Goal: Information Seeking & Learning: Learn about a topic

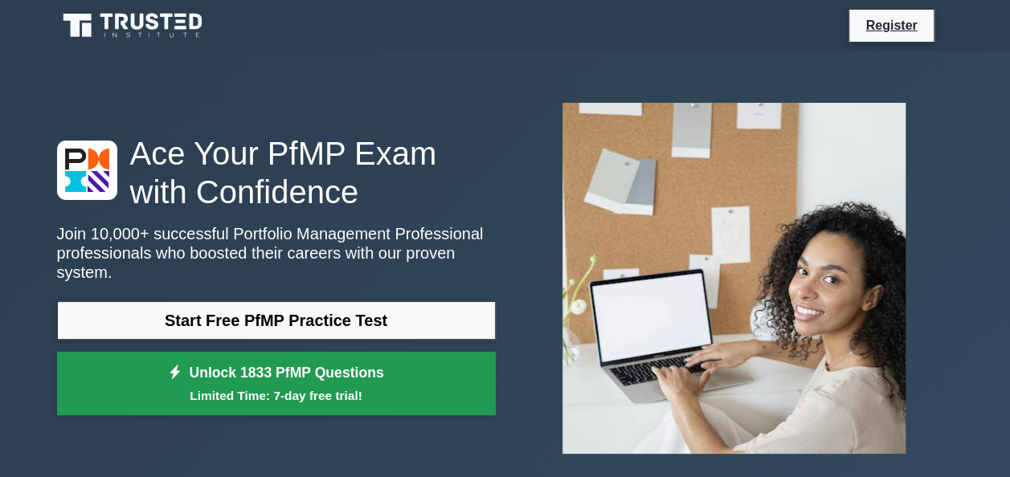
click at [357, 357] on link "Unlock 1833 PfMP Questions Limited Time: 7-day free trial!" at bounding box center [276, 384] width 439 height 64
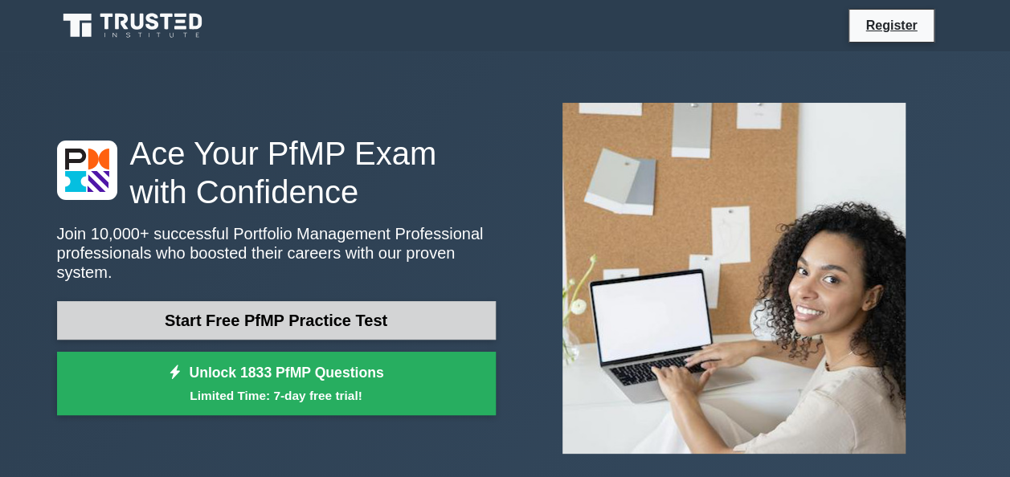
click at [239, 302] on link "Start Free PfMP Practice Test" at bounding box center [276, 320] width 439 height 39
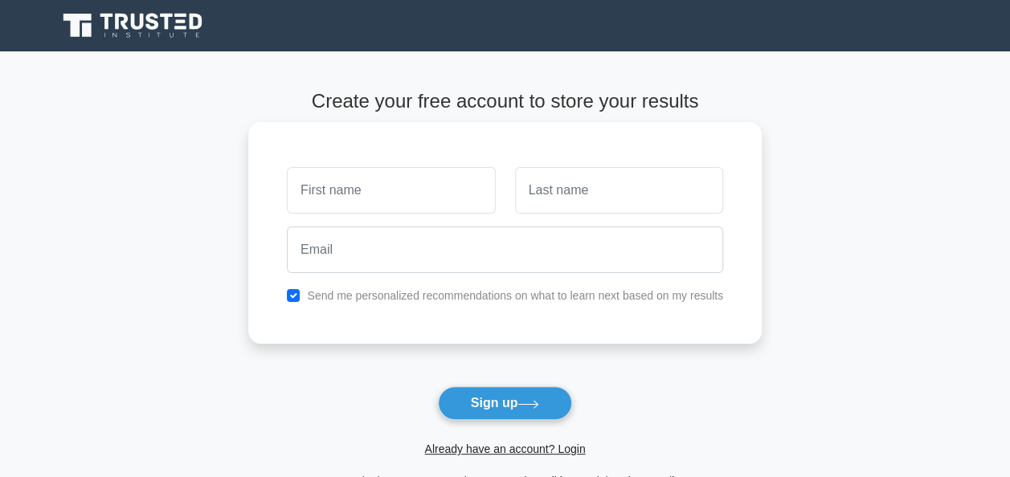
click at [447, 202] on input "text" at bounding box center [391, 190] width 208 height 47
type input "kagoya"
click at [538, 190] on input "text" at bounding box center [619, 190] width 208 height 47
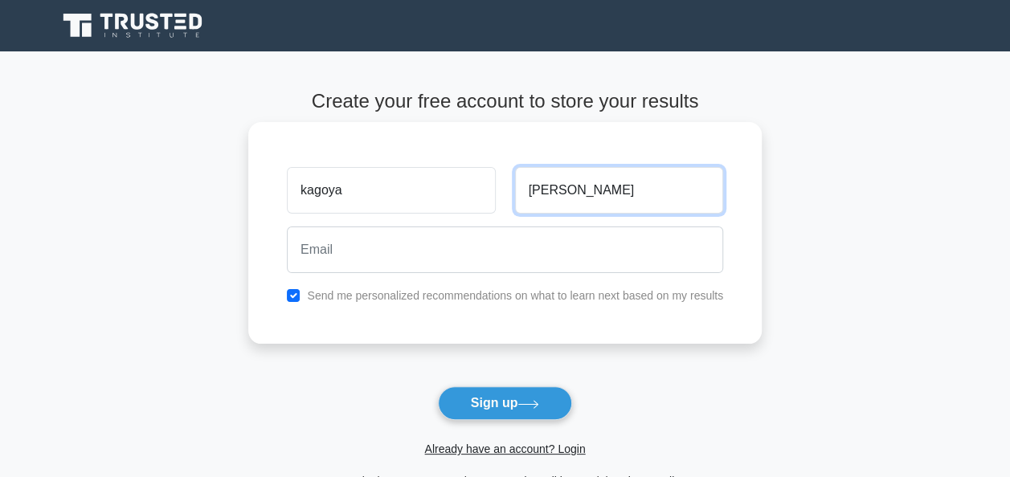
type input "salima"
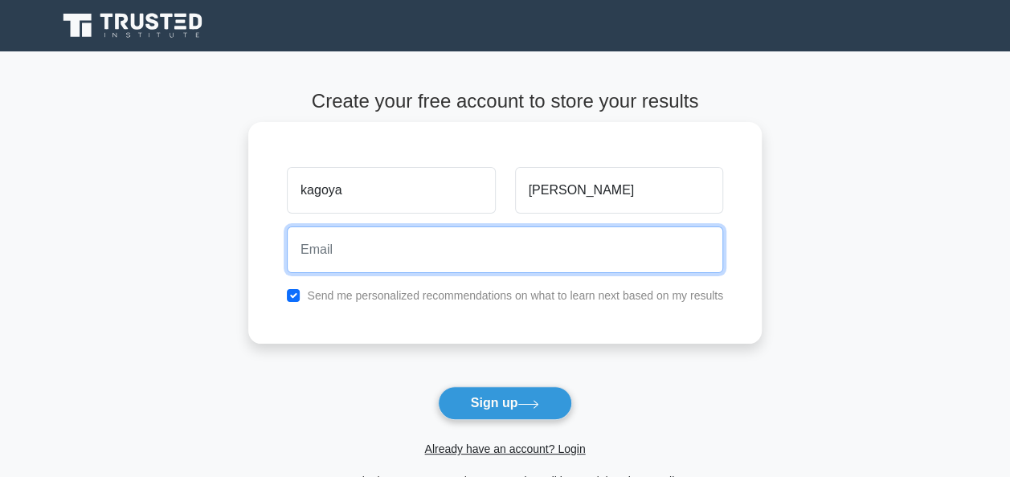
click at [439, 238] on input "email" at bounding box center [505, 250] width 436 height 47
click at [543, 251] on input "email" at bounding box center [505, 250] width 436 height 47
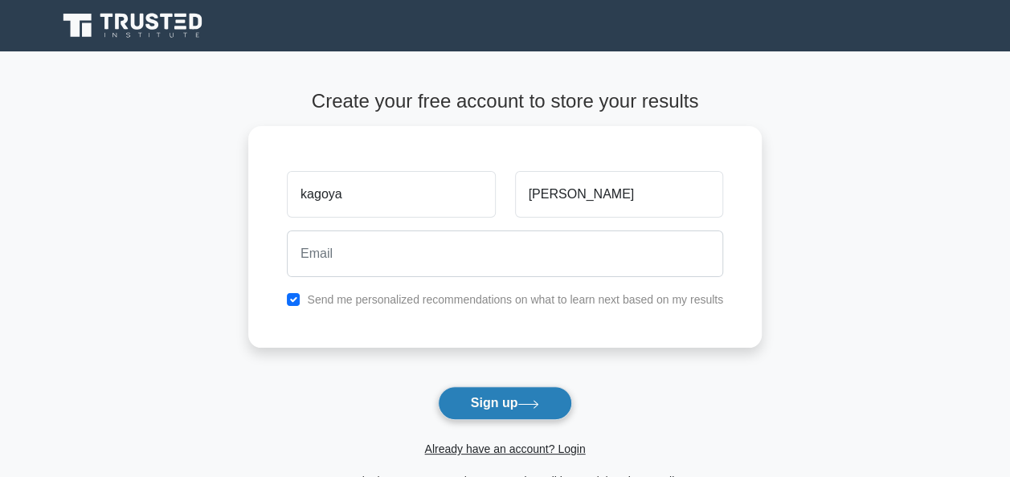
click at [548, 403] on button "Sign up" at bounding box center [505, 403] width 135 height 34
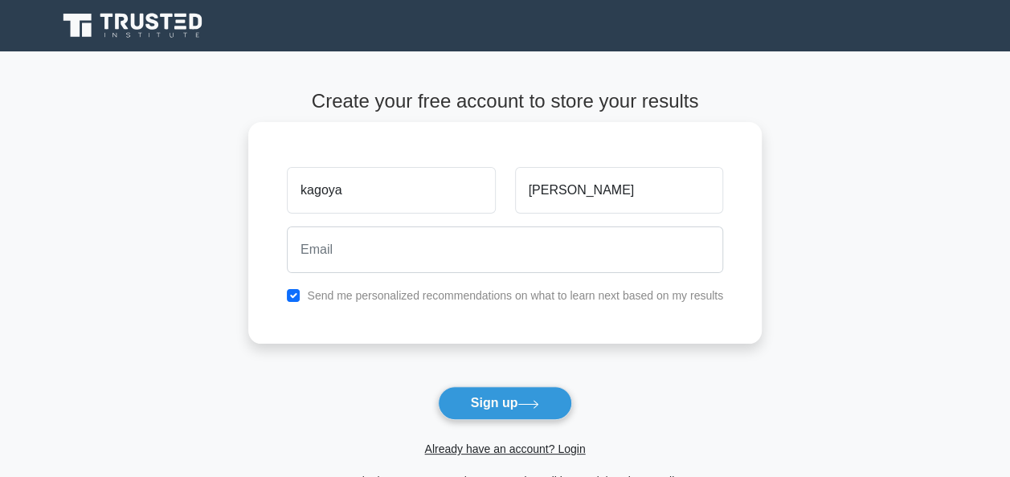
drag, startPoint x: 548, startPoint y: 403, endPoint x: 508, endPoint y: 284, distance: 125.5
click at [508, 284] on form "Create your free account to store your results kagoya salima Send me personaliz…" at bounding box center [504, 290] width 513 height 401
click at [551, 190] on input "salima" at bounding box center [619, 190] width 208 height 47
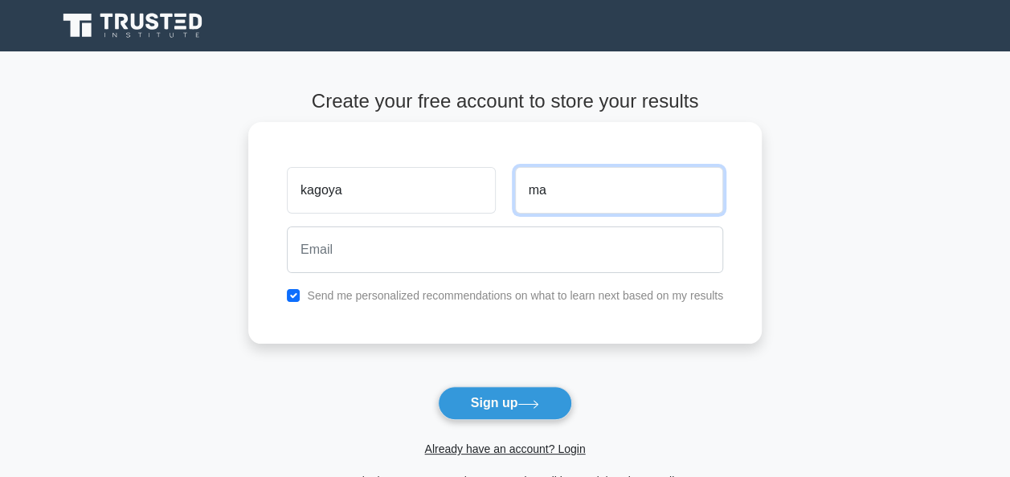
click at [617, 182] on input "ma" at bounding box center [619, 190] width 208 height 47
type input "m"
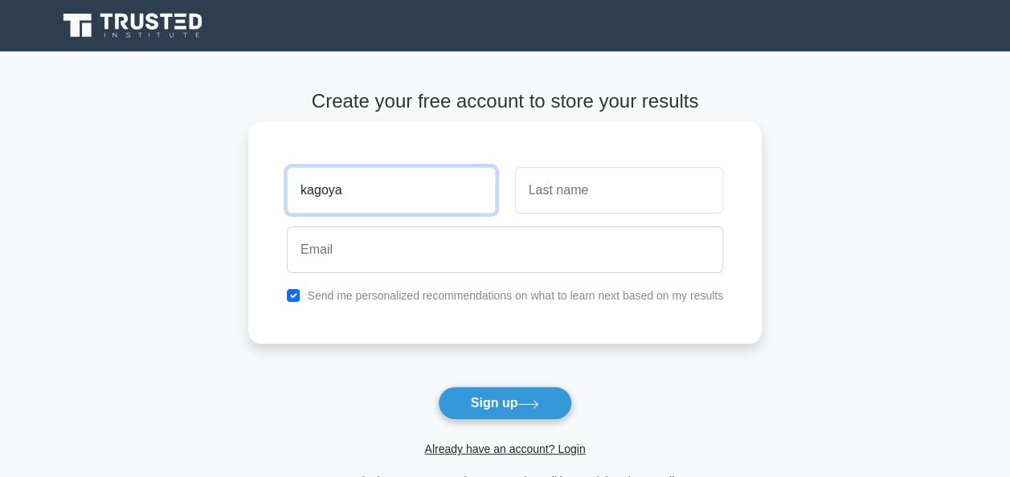
click at [445, 198] on input "kagoya" at bounding box center [391, 190] width 208 height 47
type input "k"
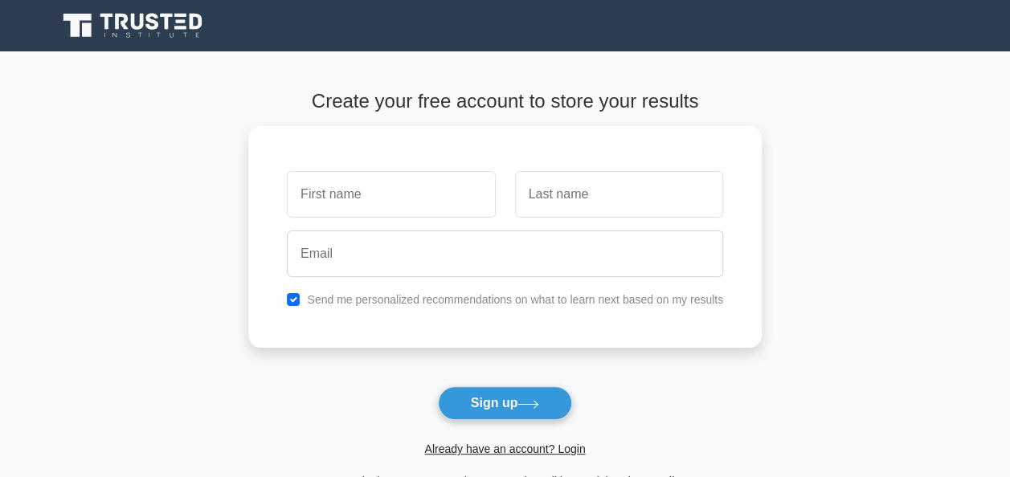
click at [771, 23] on div "Register" at bounding box center [505, 25] width 916 height 39
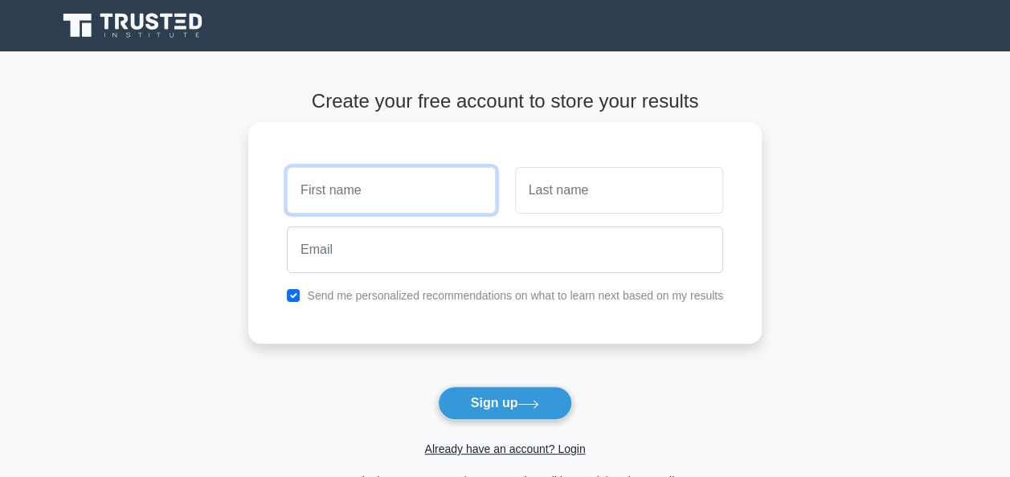
click at [378, 188] on input "text" at bounding box center [391, 190] width 208 height 47
type input "BIRUNGI"
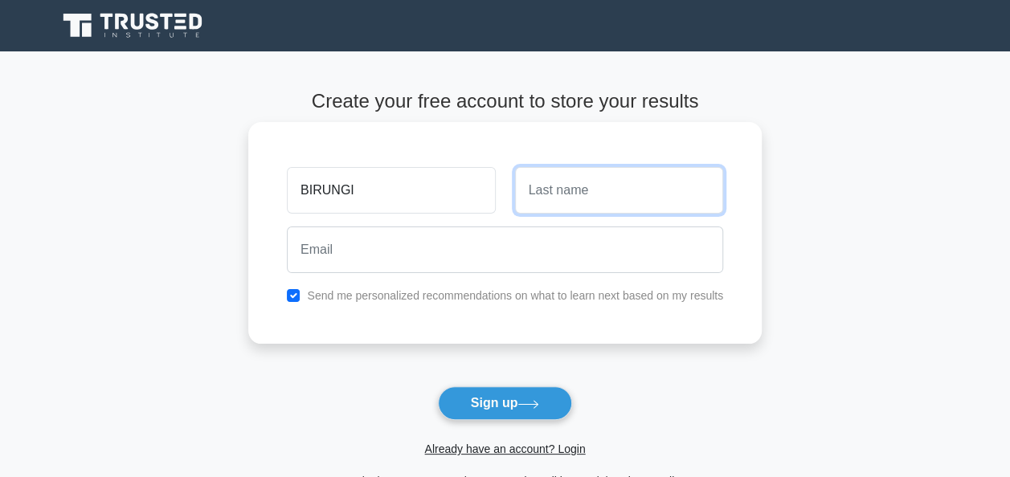
type input "SHALOM"
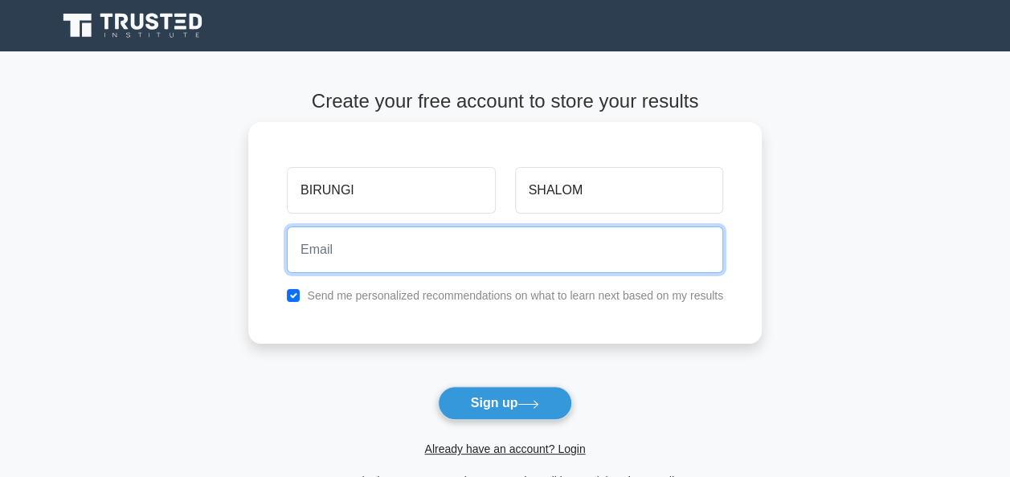
click at [334, 260] on input "email" at bounding box center [505, 250] width 436 height 47
drag, startPoint x: 345, startPoint y: 261, endPoint x: 349, endPoint y: 191, distance: 70.0
click at [349, 191] on div "BIRUNGI SHALOM Send me personalized recommendations on what to learn next based…" at bounding box center [504, 233] width 513 height 222
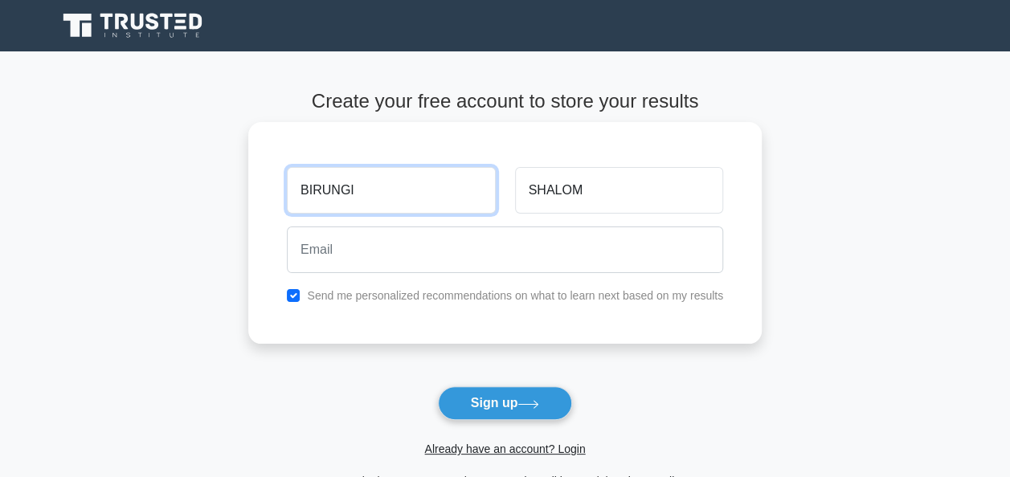
click at [349, 191] on input "BIRUNGI" at bounding box center [391, 190] width 208 height 47
click at [374, 178] on input "BIRUNGI" at bounding box center [391, 190] width 208 height 47
type input "B"
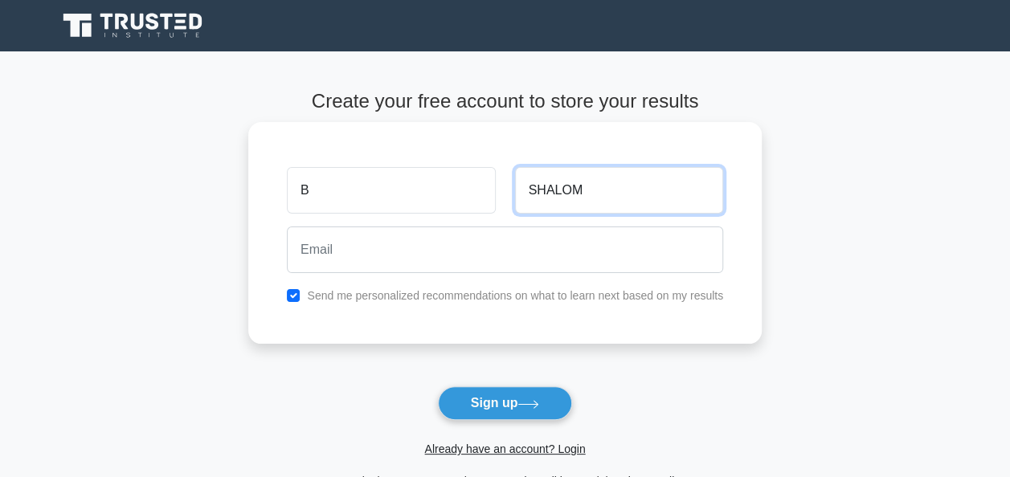
click at [580, 170] on input "SHALOM" at bounding box center [619, 190] width 208 height 47
type input "S"
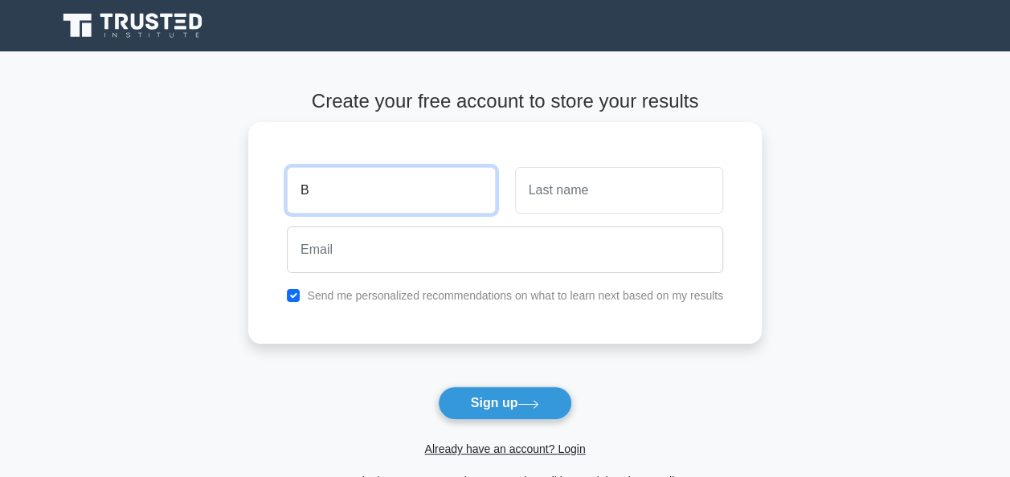
click at [353, 204] on input "B" at bounding box center [391, 190] width 208 height 47
click at [357, 276] on div at bounding box center [505, 249] width 456 height 59
click at [358, 272] on div at bounding box center [505, 249] width 456 height 59
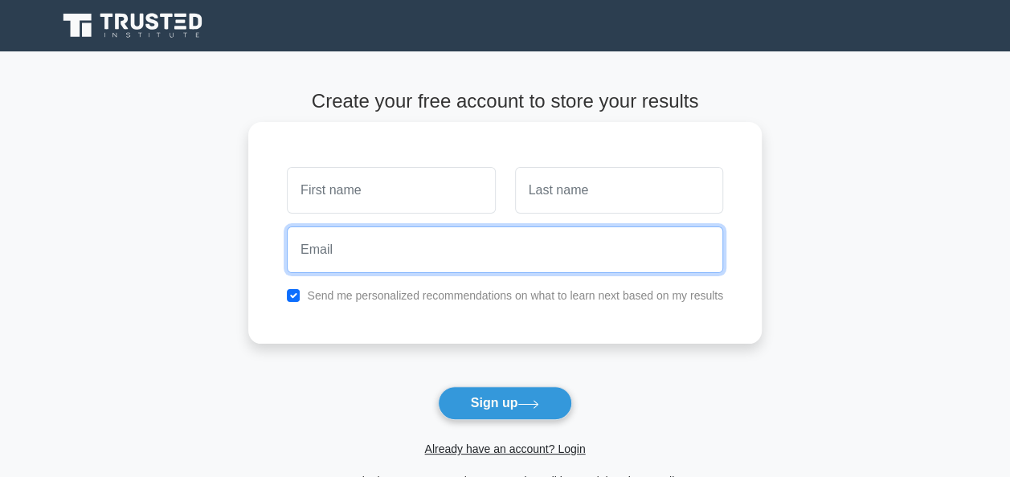
click at [358, 272] on input "email" at bounding box center [505, 250] width 436 height 47
drag, startPoint x: 358, startPoint y: 272, endPoint x: 347, endPoint y: 190, distance: 82.7
click at [347, 190] on div "Send me personalized recommendations on what to learn next based on my results" at bounding box center [504, 233] width 513 height 222
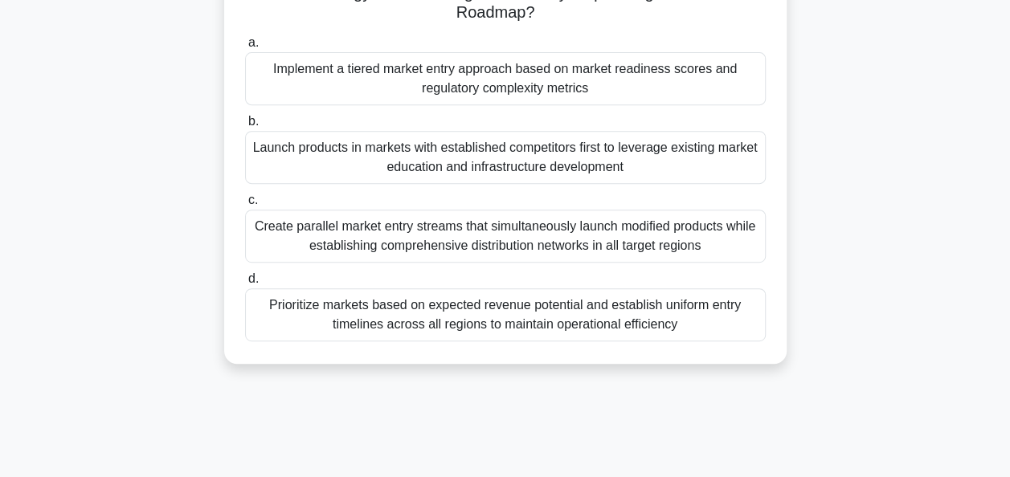
scroll to position [342, 0]
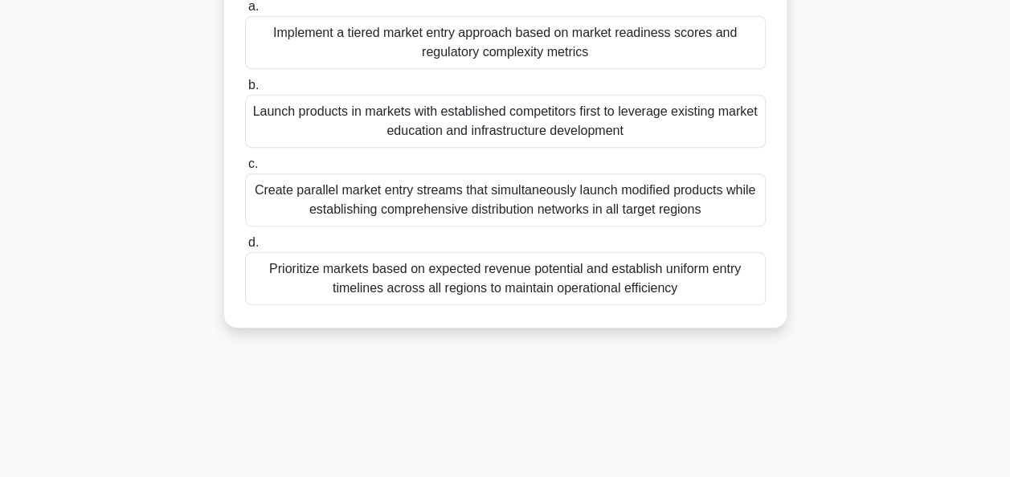
click at [652, 29] on div "Implement a tiered market entry approach based on market readiness scores and r…" at bounding box center [505, 42] width 521 height 53
click at [245, 12] on input "a. Implement a tiered market entry approach based on market readiness scores an…" at bounding box center [245, 7] width 0 height 10
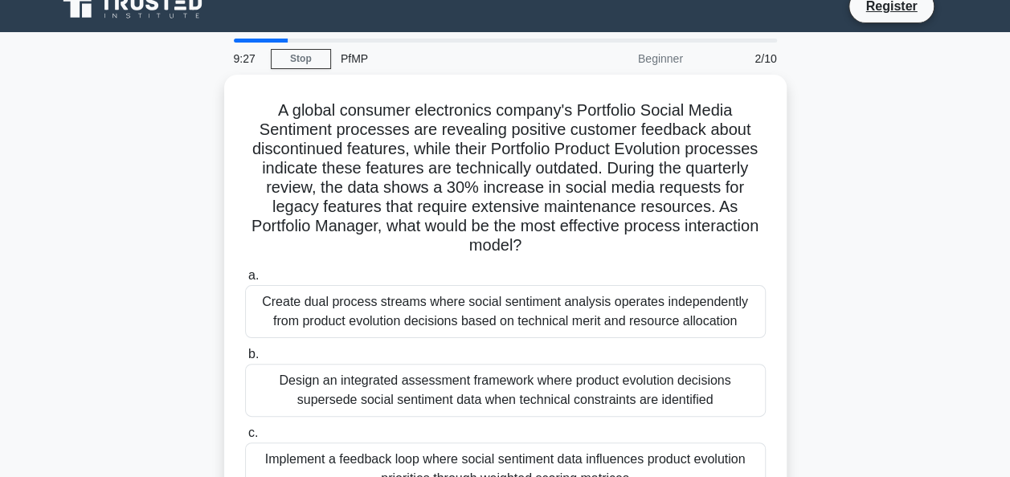
scroll to position [0, 0]
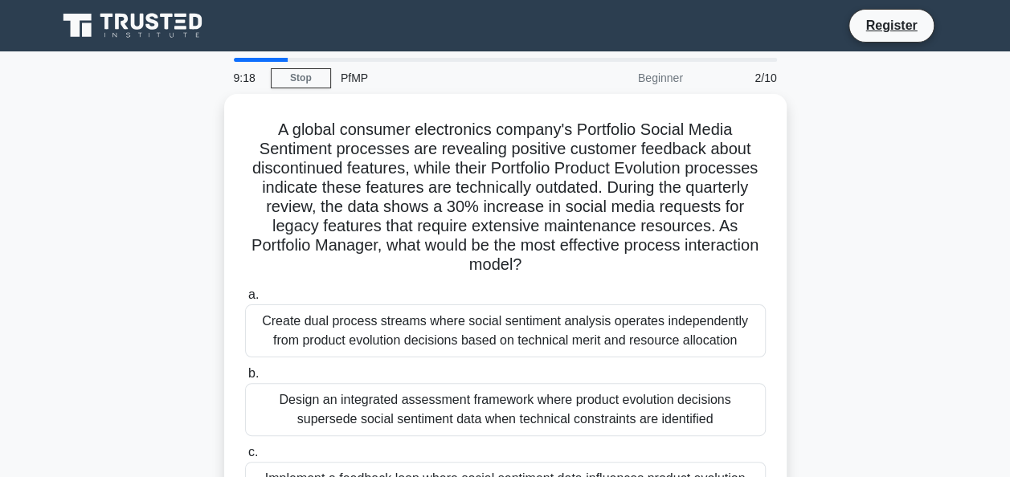
click at [665, 80] on div "Beginner" at bounding box center [622, 78] width 141 height 32
click at [280, 82] on link "Stop" at bounding box center [301, 78] width 60 height 20
